Goal: Information Seeking & Learning: Learn about a topic

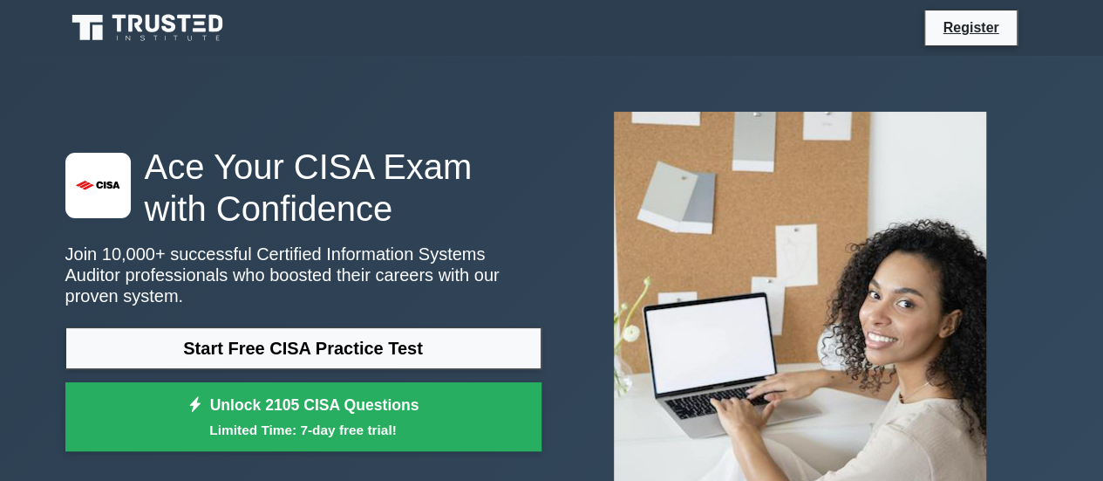
click at [160, 20] on icon at bounding box center [148, 27] width 167 height 33
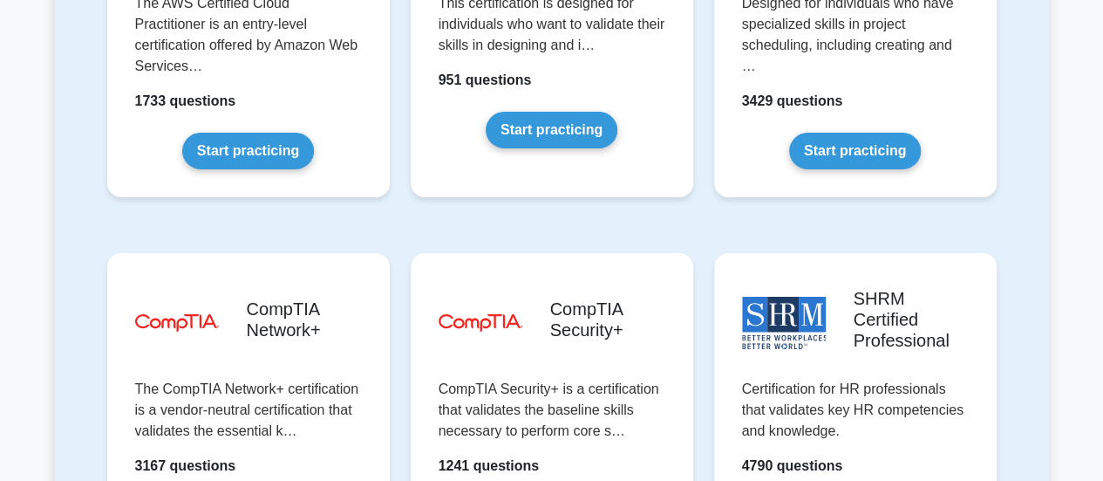
scroll to position [3314, 0]
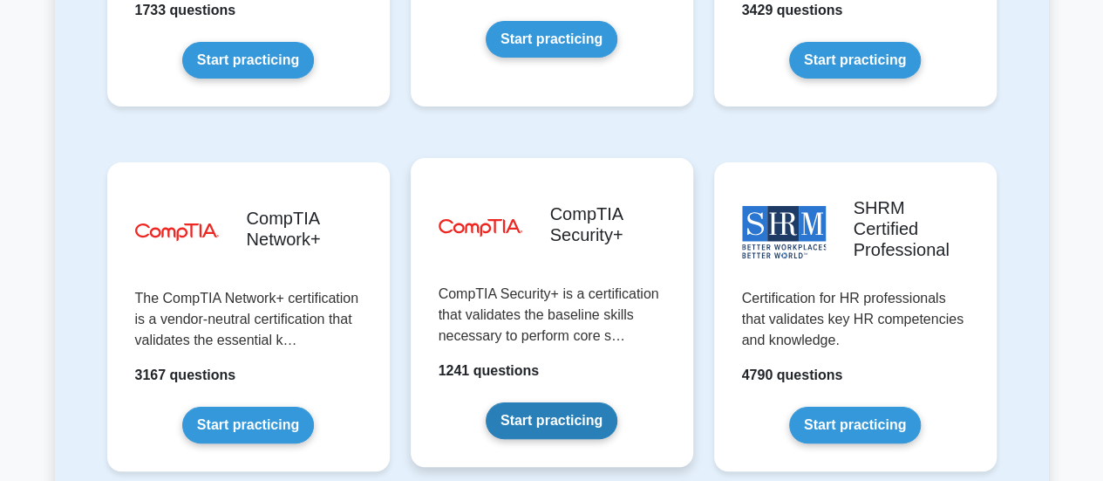
click at [530, 402] on link "Start practicing" at bounding box center [552, 420] width 132 height 37
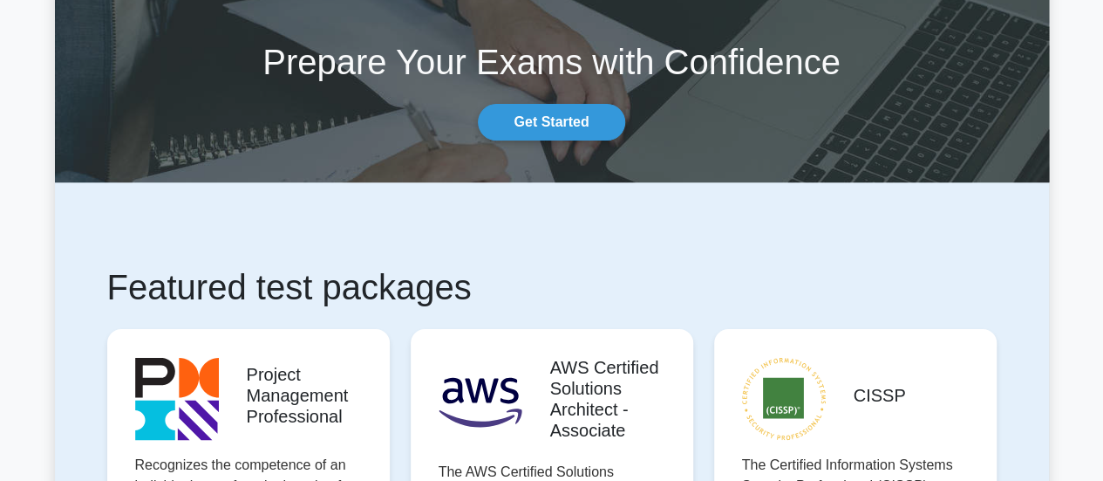
scroll to position [0, 0]
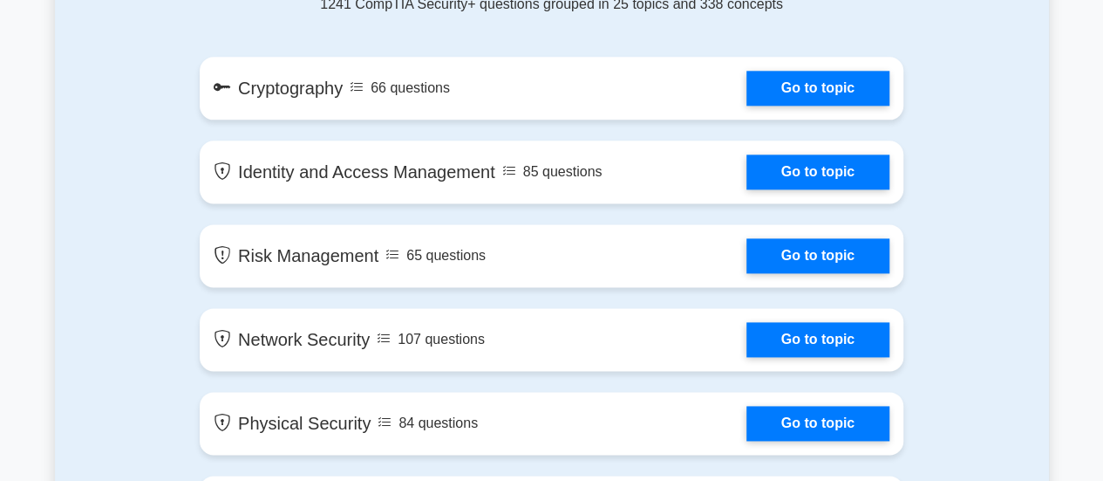
scroll to position [1047, 0]
